Goal: Information Seeking & Learning: Learn about a topic

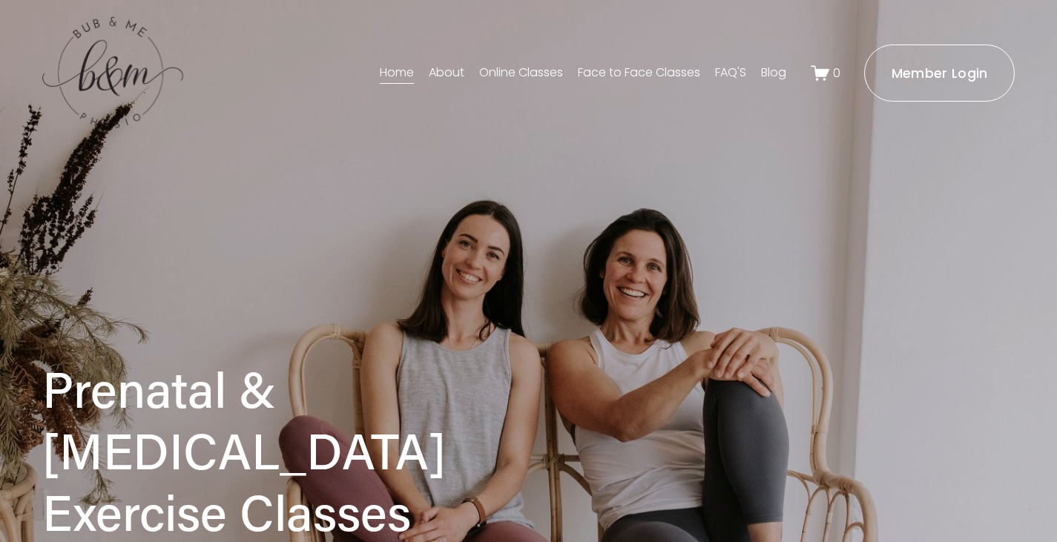
click at [452, 70] on link "About" at bounding box center [447, 74] width 36 height 24
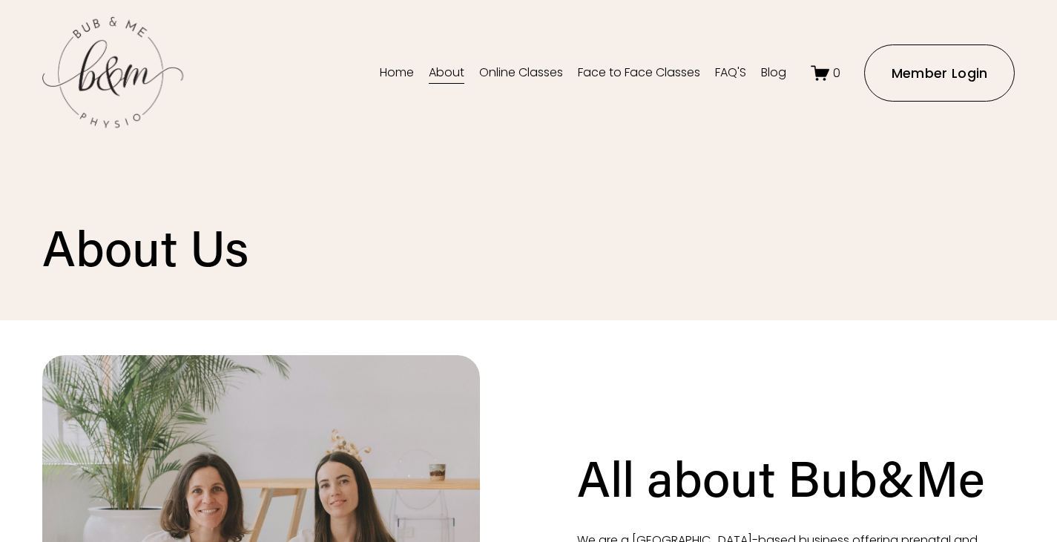
click at [521, 76] on link "Online Classes" at bounding box center [521, 74] width 84 height 24
